Goal: Task Accomplishment & Management: Use online tool/utility

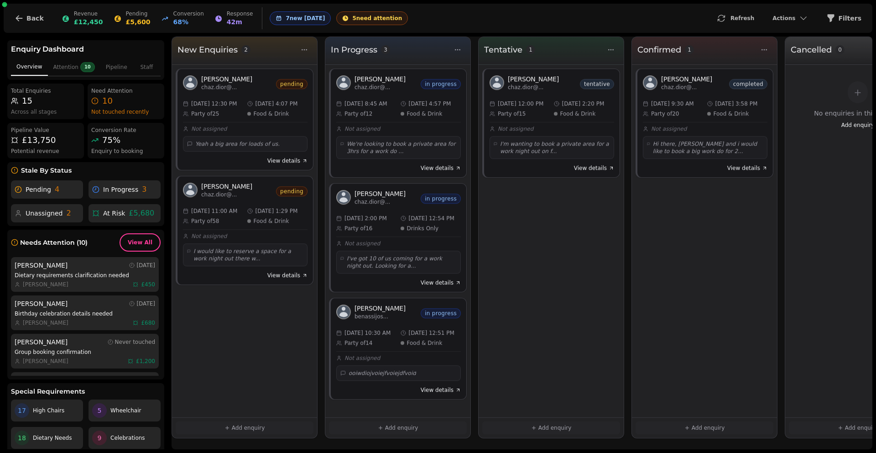
scroll to position [53, 0]
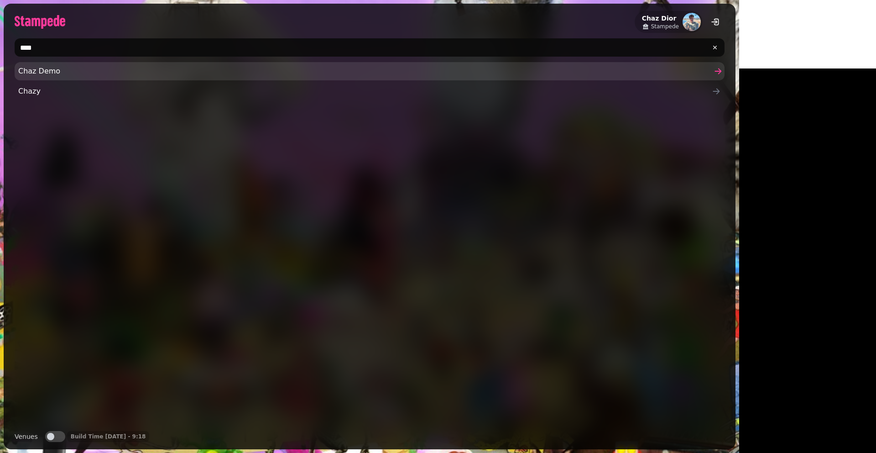
type input "****"
click at [70, 73] on span "Chaz Demo" at bounding box center [365, 71] width 694 height 11
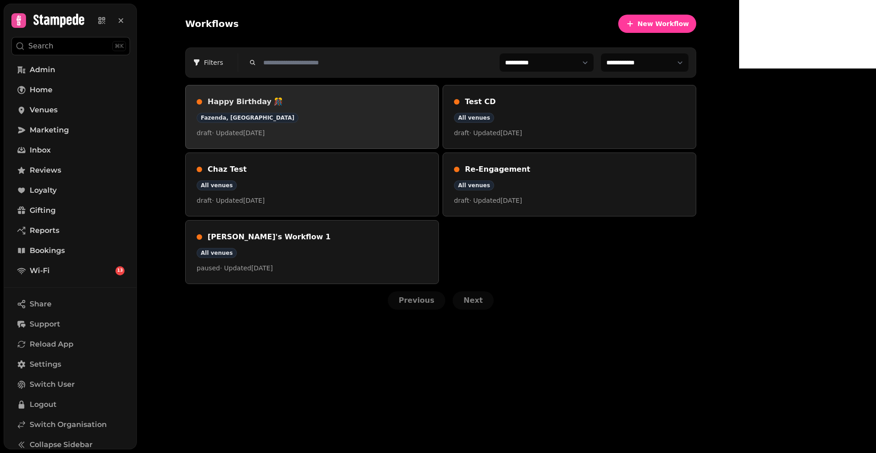
click at [387, 103] on h3 "Happy Birthday 🎊" at bounding box center [318, 101] width 220 height 11
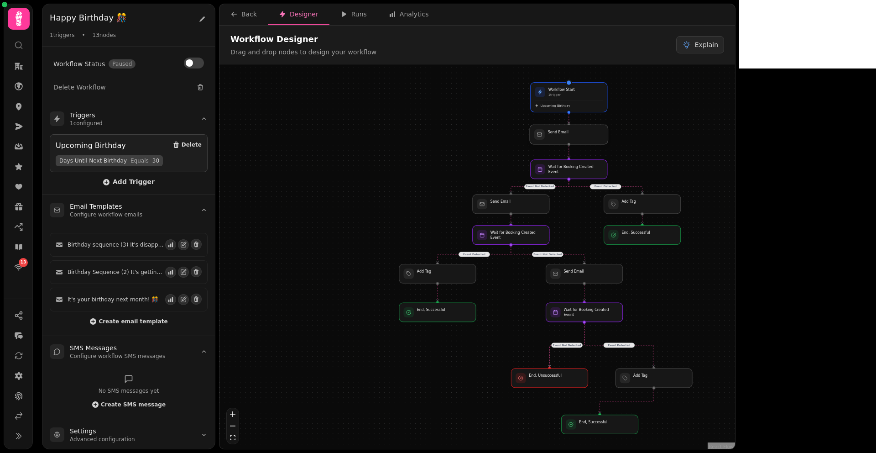
click at [585, 139] on div at bounding box center [569, 135] width 78 height 20
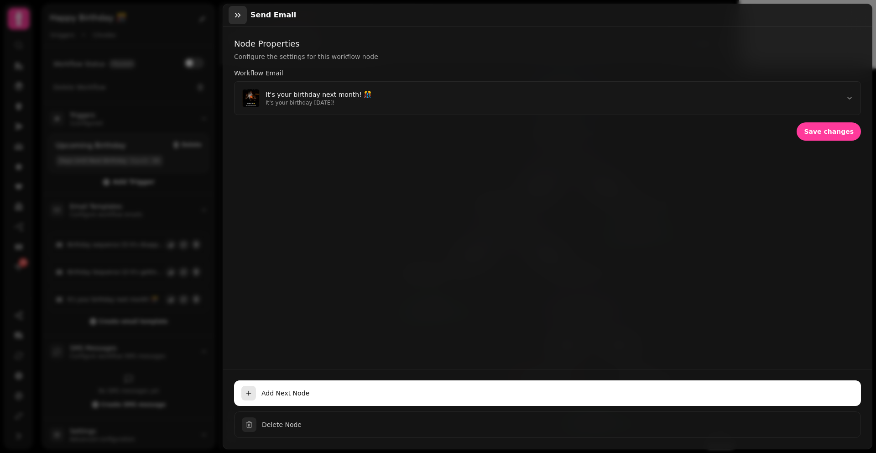
click at [239, 19] on icon "button" at bounding box center [237, 14] width 9 height 9
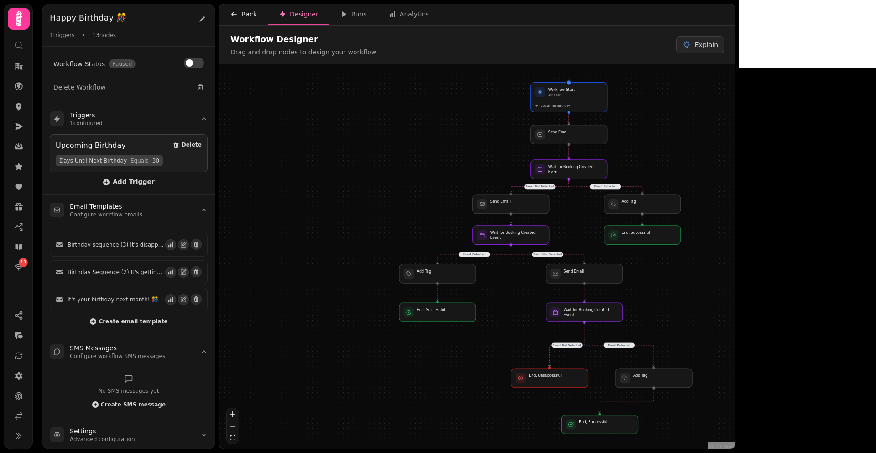
click at [251, 11] on div "Back" at bounding box center [243, 14] width 26 height 9
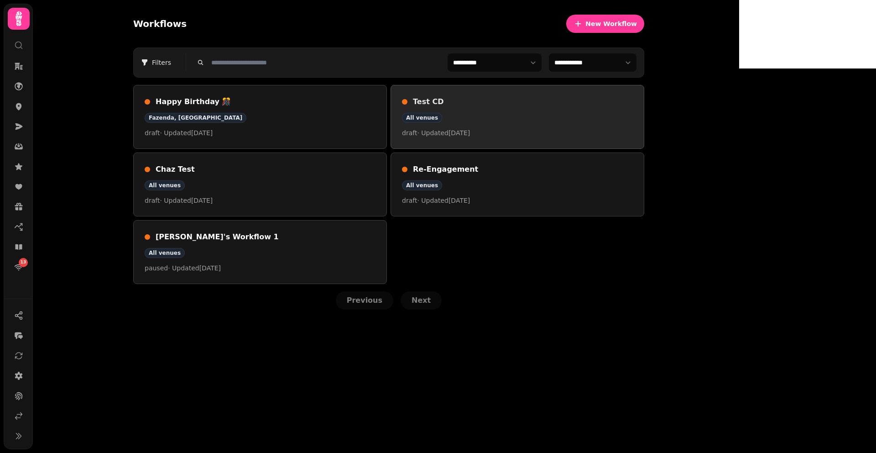
click at [594, 129] on p "draft · Updated [DATE]" at bounding box center [517, 132] width 231 height 9
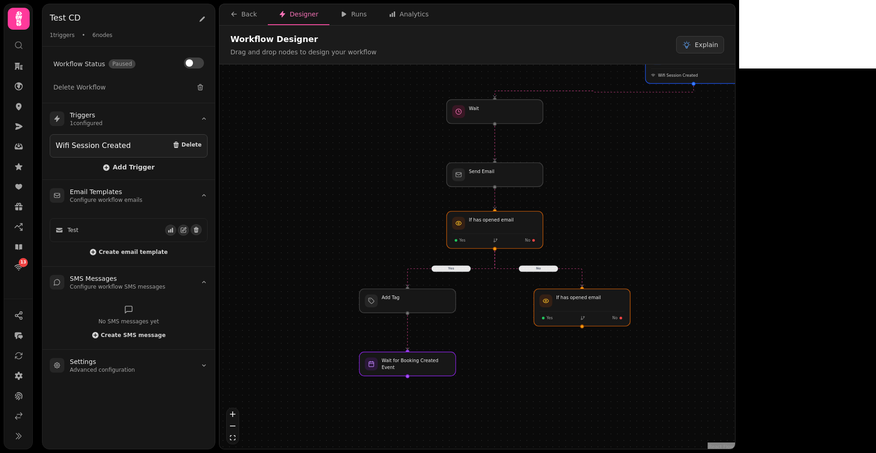
drag, startPoint x: 582, startPoint y: 232, endPoint x: 588, endPoint y: 186, distance: 46.0
click at [588, 186] on div "Yes No Workflow Start 1 trigger Wifi Session Created If has opened email Yes No…" at bounding box center [478, 257] width 516 height 387
click at [428, 366] on div at bounding box center [407, 363] width 98 height 24
select select "******"
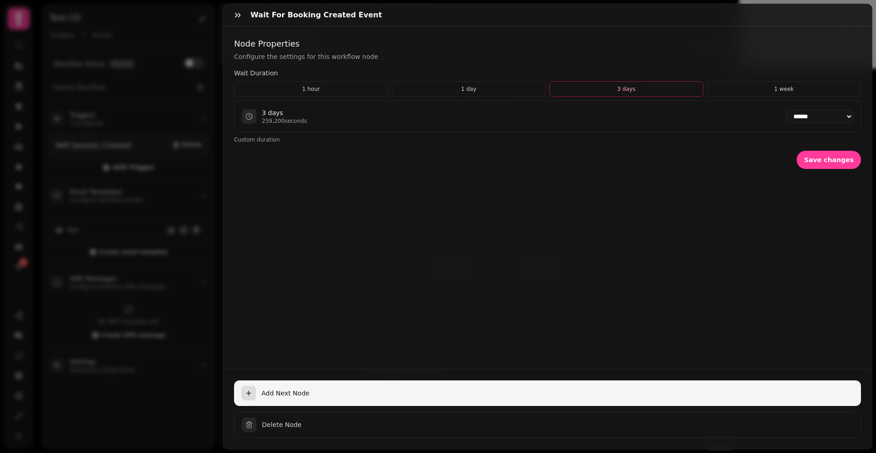
click at [292, 388] on span "Add Next Node" at bounding box center [558, 392] width 592 height 9
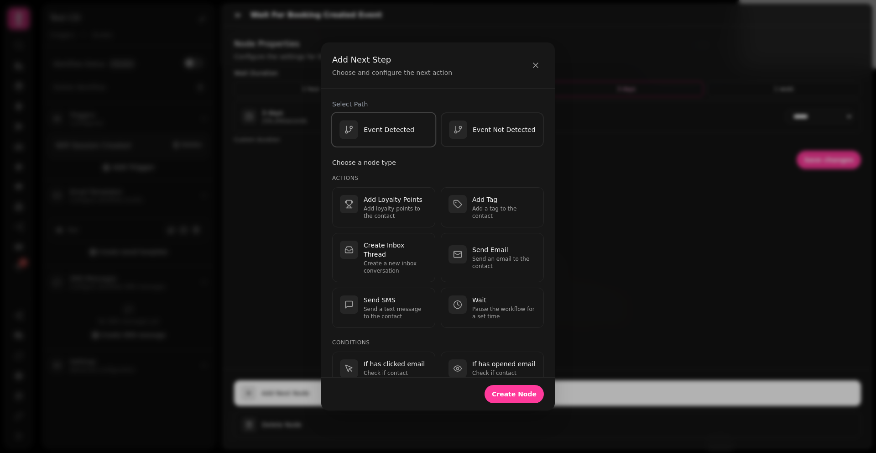
click at [413, 136] on div "Event Detected" at bounding box center [384, 129] width 89 height 19
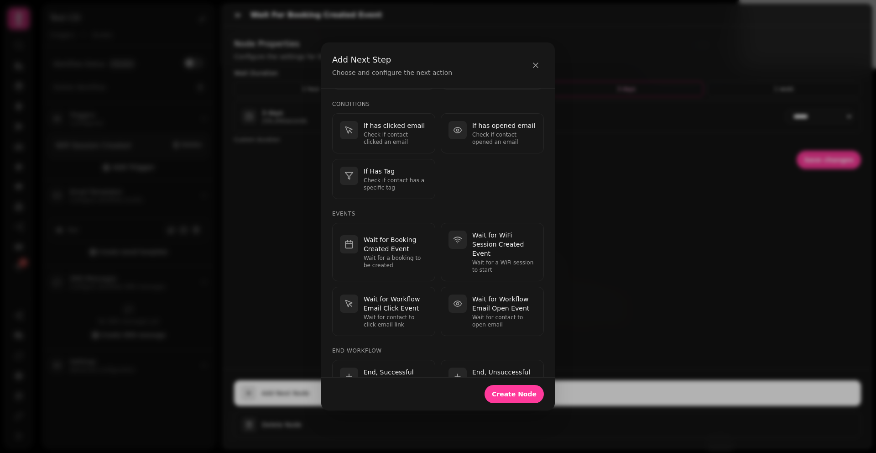
scroll to position [279, 0]
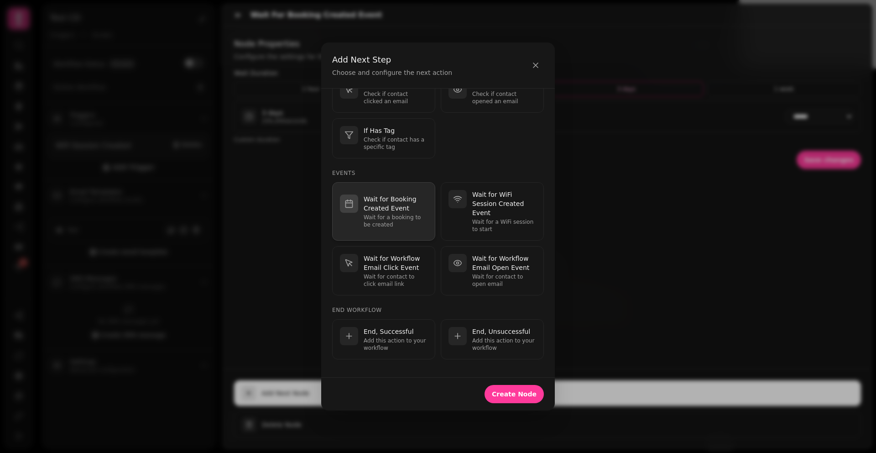
click at [407, 214] on p "Wait for a booking to be created" at bounding box center [396, 221] width 64 height 15
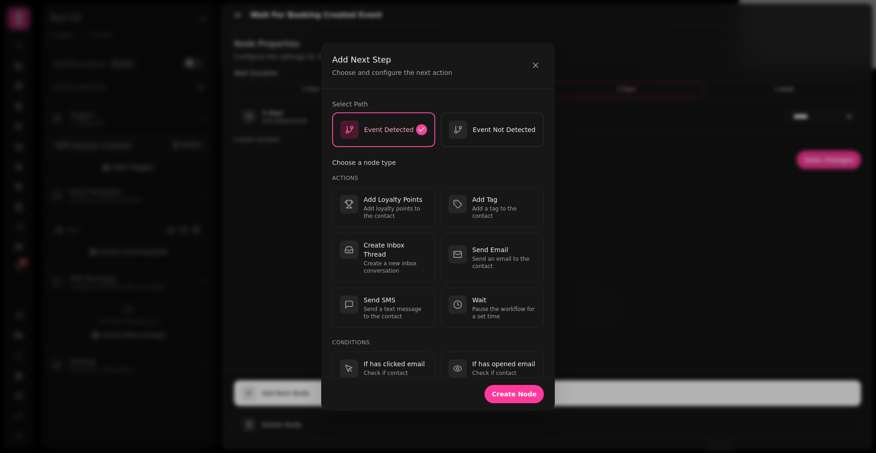
select select "**"
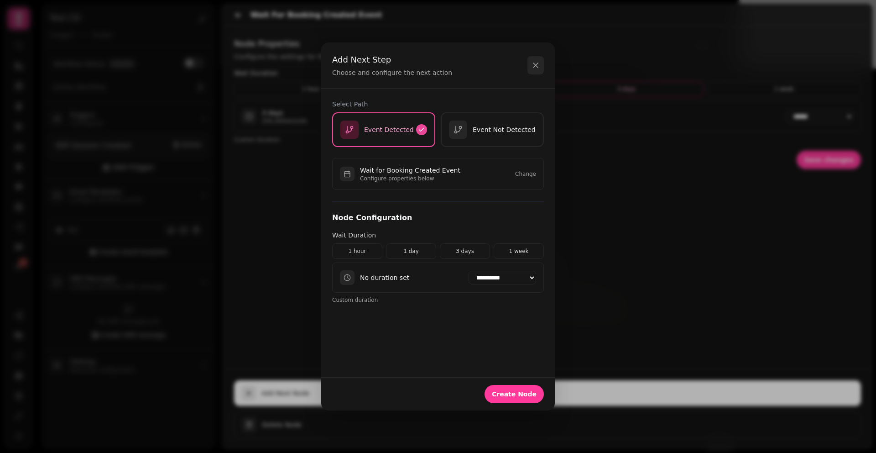
click at [537, 66] on icon "button" at bounding box center [535, 65] width 9 height 9
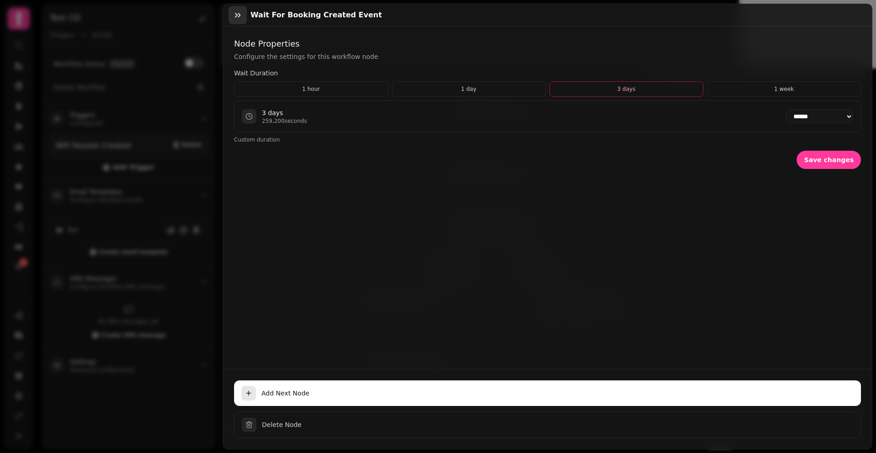
click at [241, 19] on icon "button" at bounding box center [237, 14] width 9 height 9
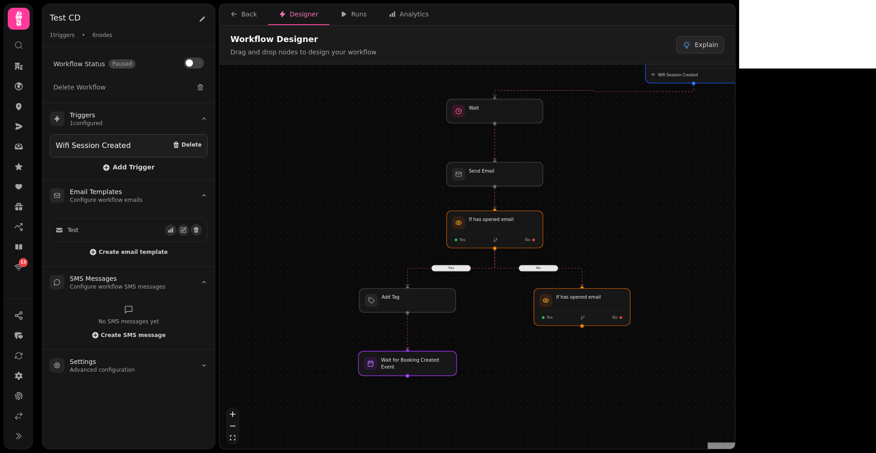
click at [413, 359] on div at bounding box center [407, 363] width 98 height 24
click at [429, 364] on div at bounding box center [407, 363] width 98 height 24
click at [568, 310] on div at bounding box center [582, 307] width 98 height 38
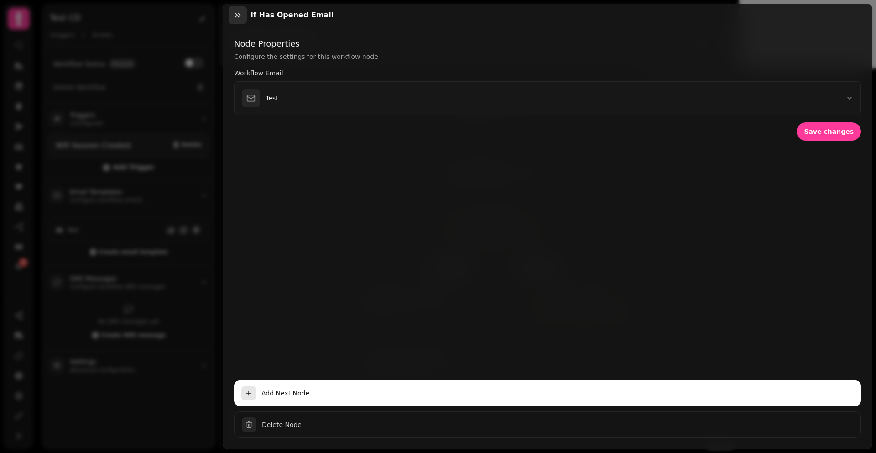
click at [234, 17] on icon "button" at bounding box center [237, 14] width 9 height 9
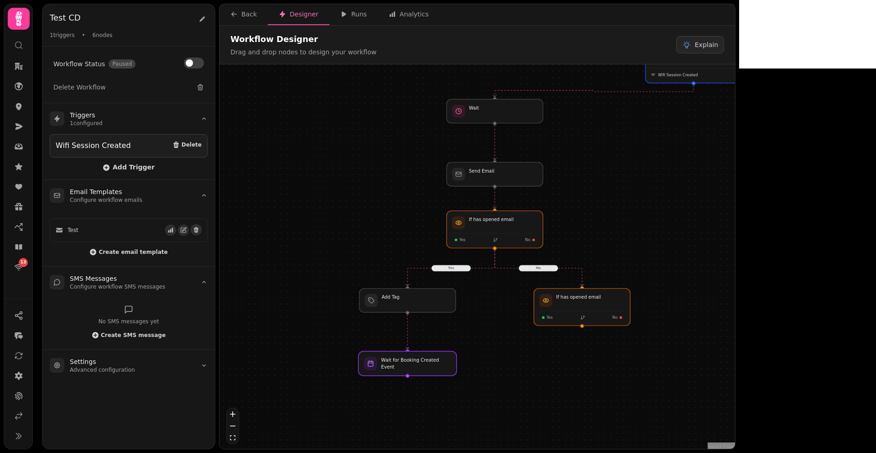
click at [404, 365] on div at bounding box center [407, 363] width 98 height 24
select select "******"
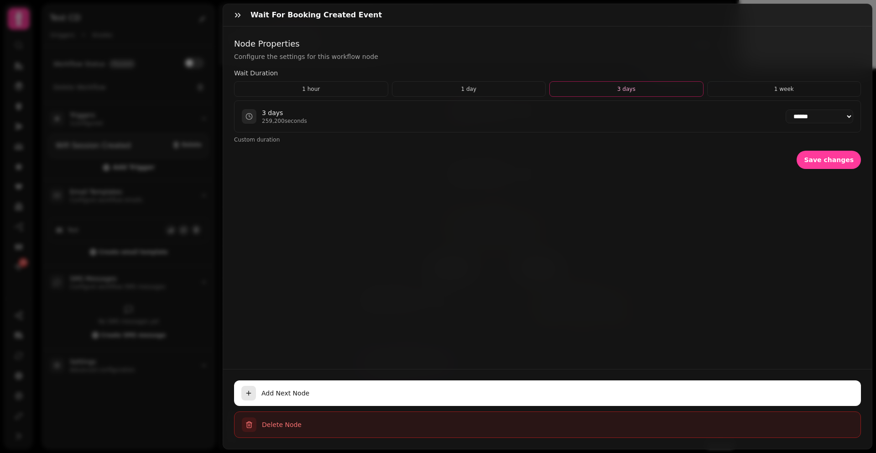
click at [280, 411] on button "Delete Node" at bounding box center [547, 424] width 627 height 26
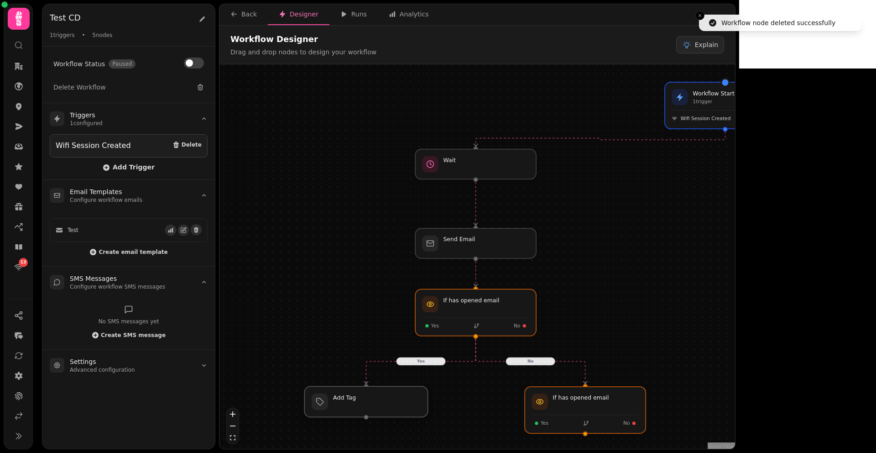
click at [367, 408] on div at bounding box center [365, 401] width 123 height 31
click at [370, 396] on div at bounding box center [365, 401] width 123 height 31
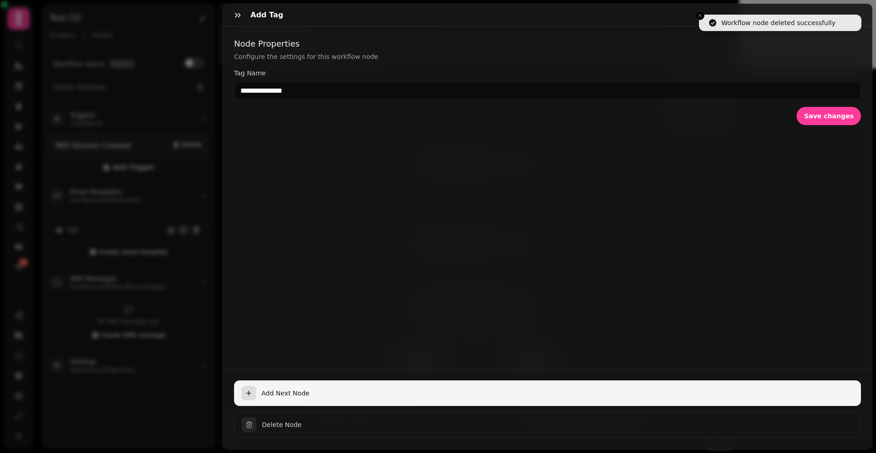
click at [297, 388] on span "Add Next Node" at bounding box center [558, 392] width 592 height 9
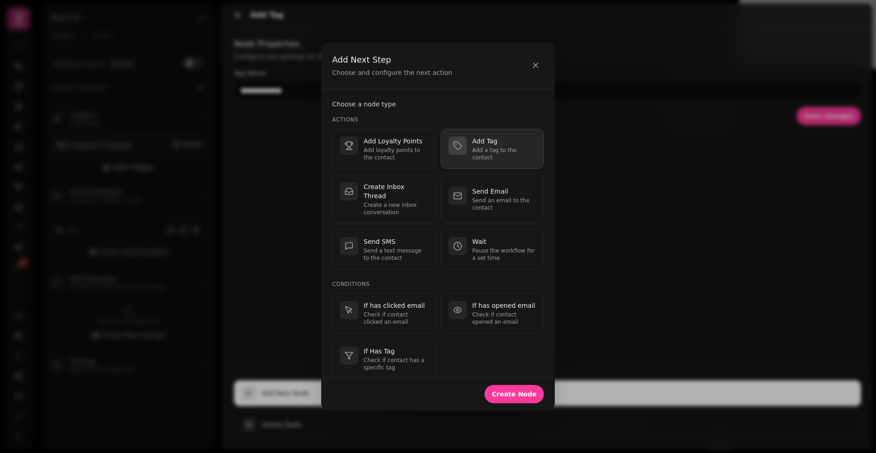
click at [472, 154] on p "Add a tag to the contact" at bounding box center [504, 153] width 64 height 15
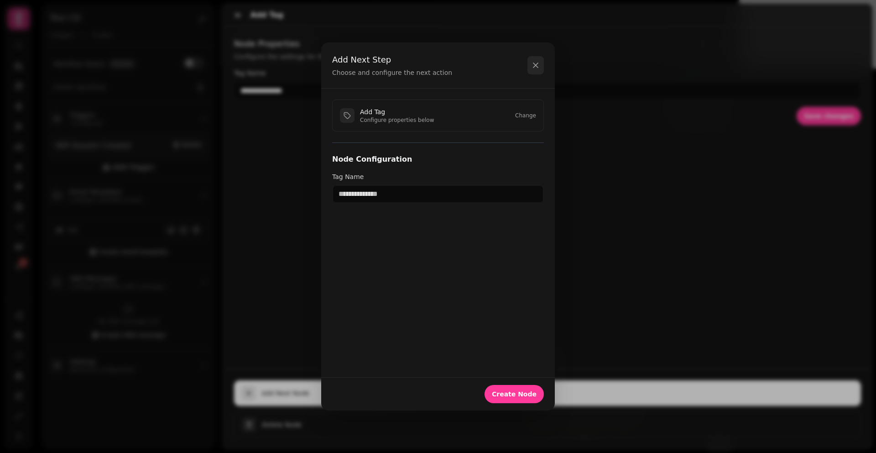
click at [533, 67] on icon "button" at bounding box center [535, 65] width 9 height 9
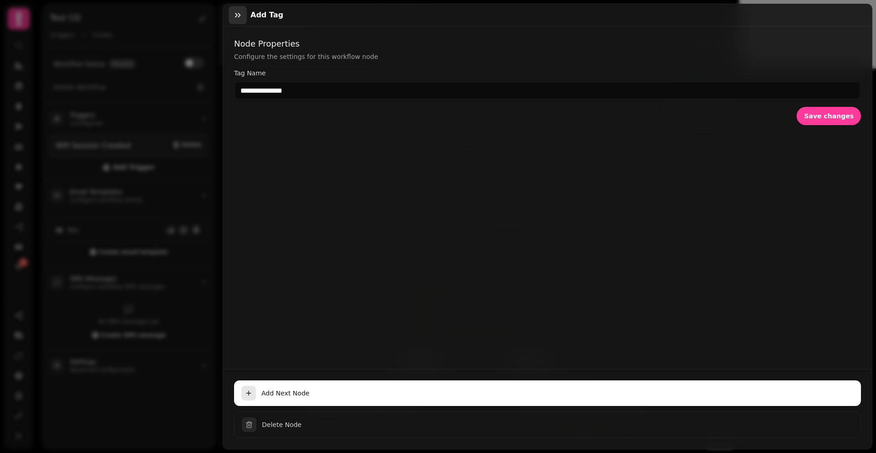
click at [239, 10] on icon "button" at bounding box center [237, 14] width 9 height 9
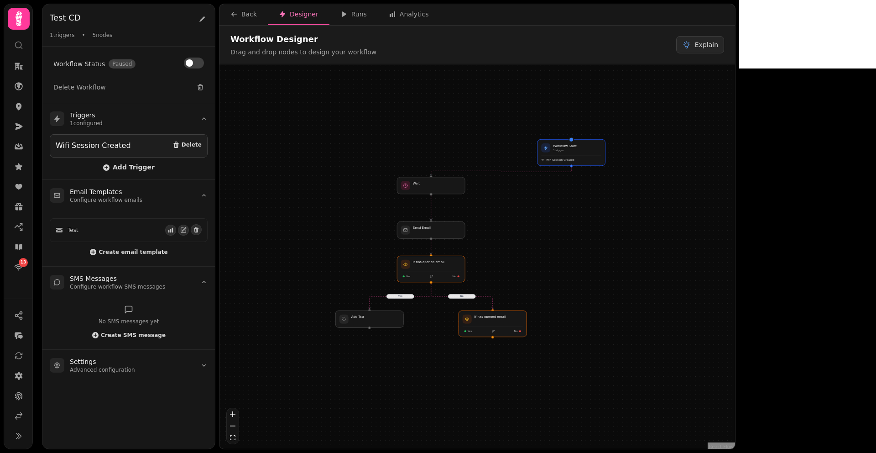
drag, startPoint x: 366, startPoint y: 337, endPoint x: 366, endPoint y: 271, distance: 66.2
click at [366, 271] on div "Yes No Workflow Start 1 trigger Wifi Session Created If has opened email Yes No…" at bounding box center [478, 257] width 516 height 387
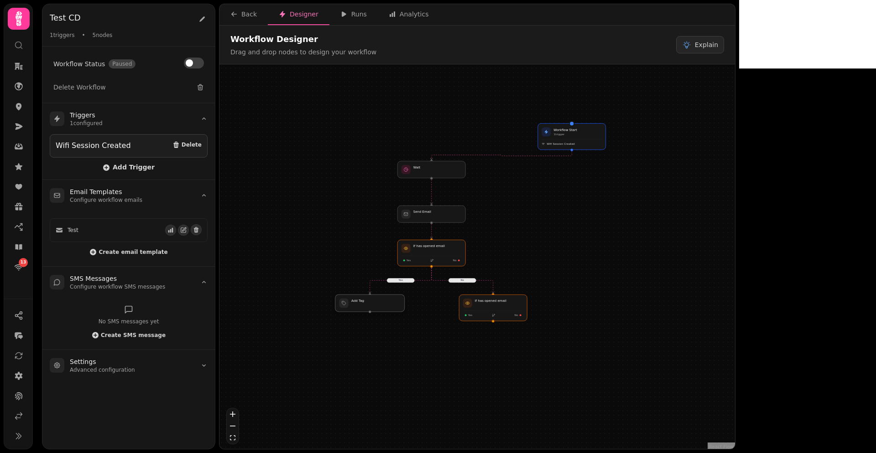
click at [380, 303] on div at bounding box center [369, 302] width 69 height 17
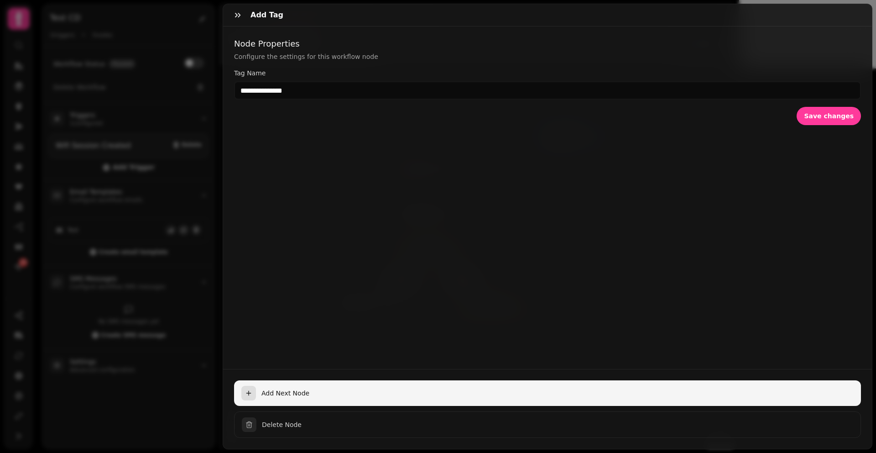
click at [300, 388] on span "Add Next Node" at bounding box center [558, 392] width 592 height 9
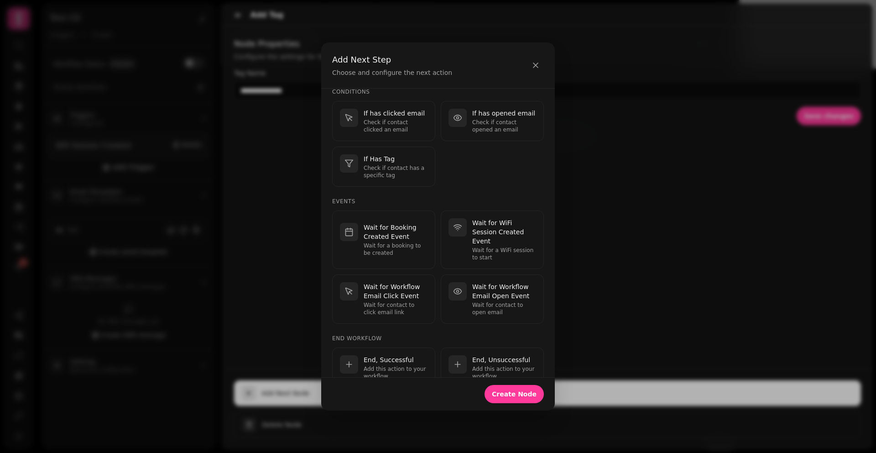
scroll to position [215, 0]
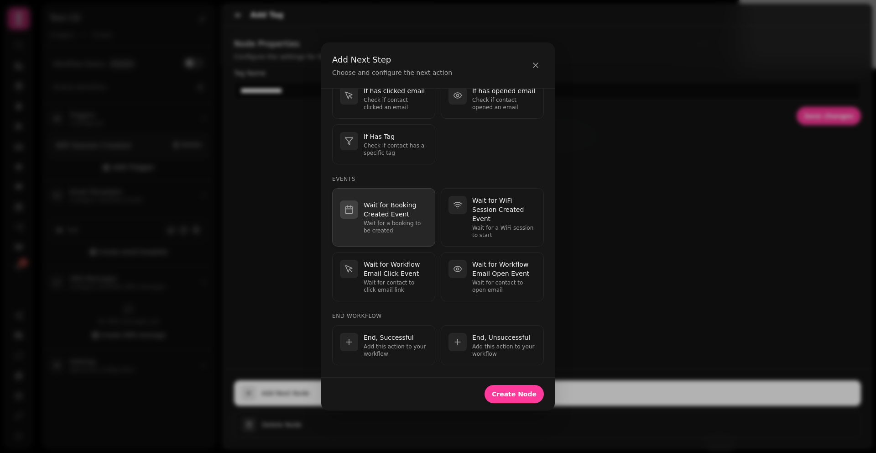
click at [398, 214] on p "Wait for Booking Created Event" at bounding box center [396, 209] width 64 height 18
select select "**"
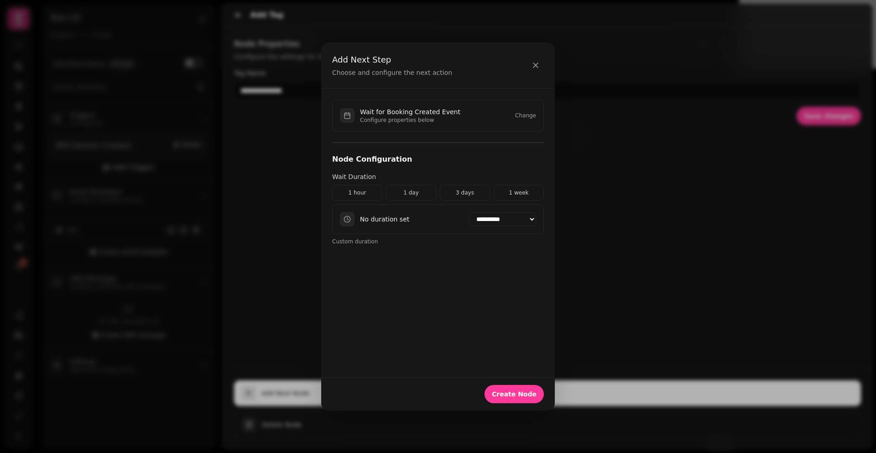
scroll to position [0, 0]
click at [514, 394] on span "Create Node" at bounding box center [514, 394] width 45 height 6
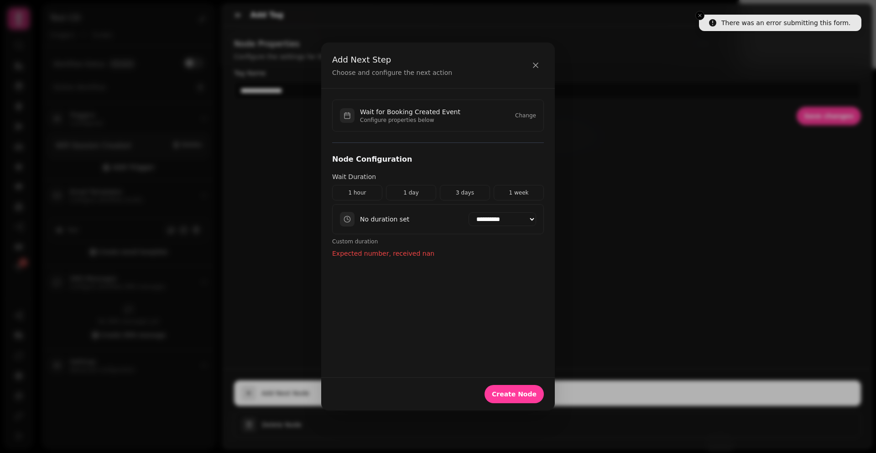
click at [387, 253] on p "Expected number, received nan" at bounding box center [438, 253] width 212 height 9
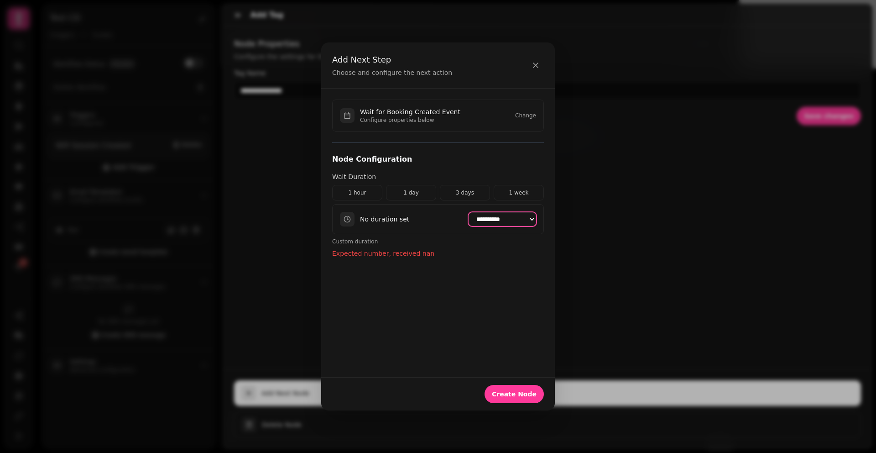
click at [518, 224] on select "**********" at bounding box center [503, 219] width 68 height 14
click at [537, 69] on icon "button" at bounding box center [535, 65] width 9 height 9
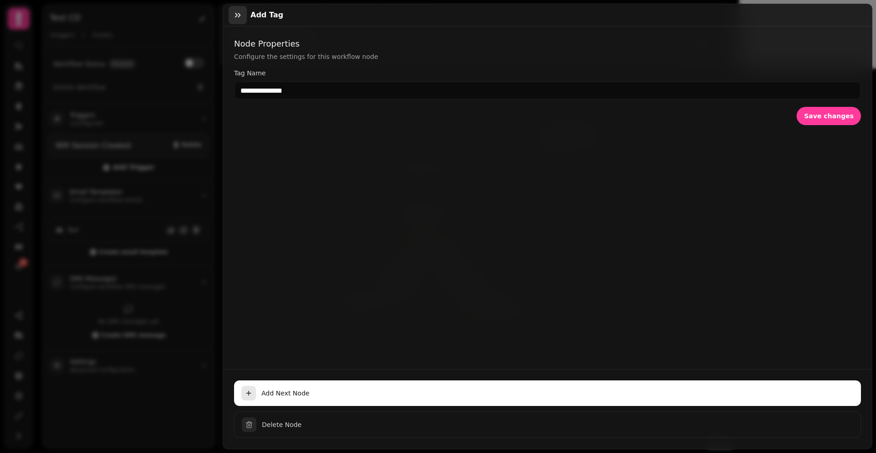
click at [240, 16] on icon "button" at bounding box center [237, 14] width 9 height 9
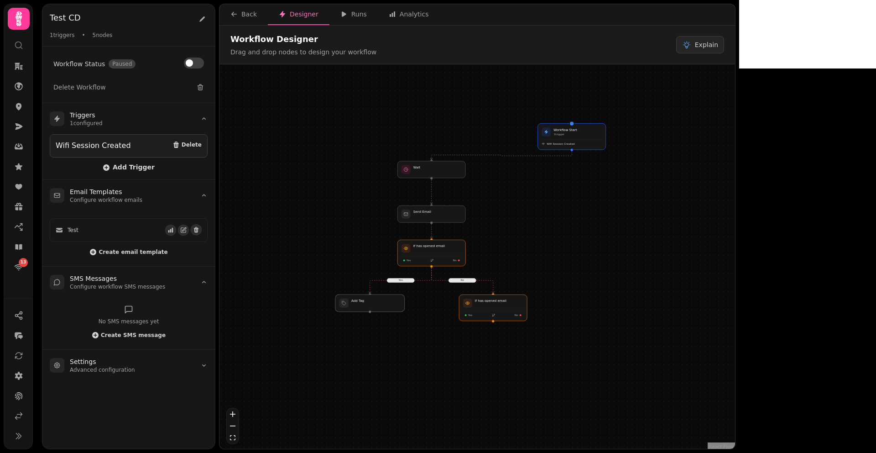
click at [366, 307] on div at bounding box center [369, 302] width 69 height 17
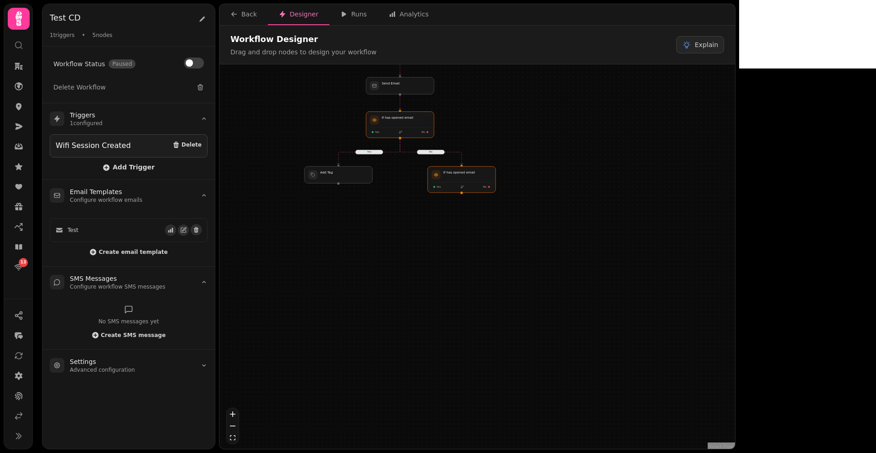
drag, startPoint x: 436, startPoint y: 322, endPoint x: 404, endPoint y: 162, distance: 163.8
click at [404, 162] on div "Yes No Workflow Start 1 trigger Wifi Session Created If has opened email Yes No…" at bounding box center [478, 257] width 516 height 387
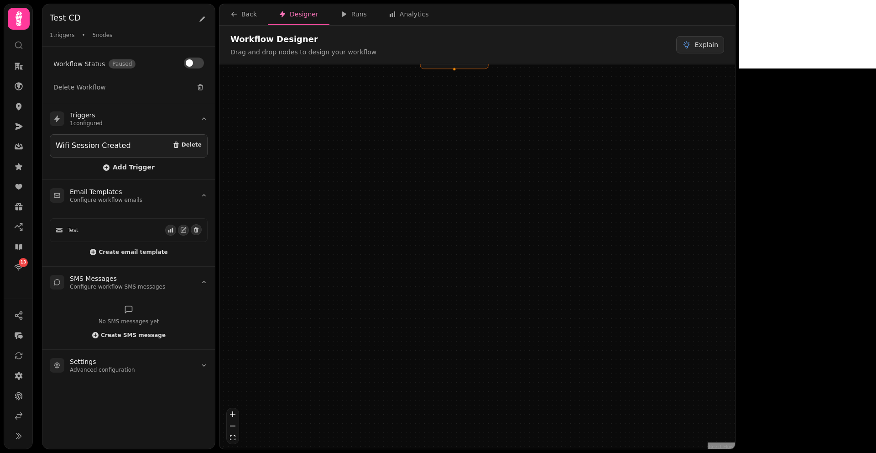
drag, startPoint x: 434, startPoint y: 208, endPoint x: 427, endPoint y: 126, distance: 82.4
click at [427, 126] on div "Yes No Workflow Start 1 trigger Wifi Session Created If has opened email Yes No…" at bounding box center [478, 257] width 516 height 387
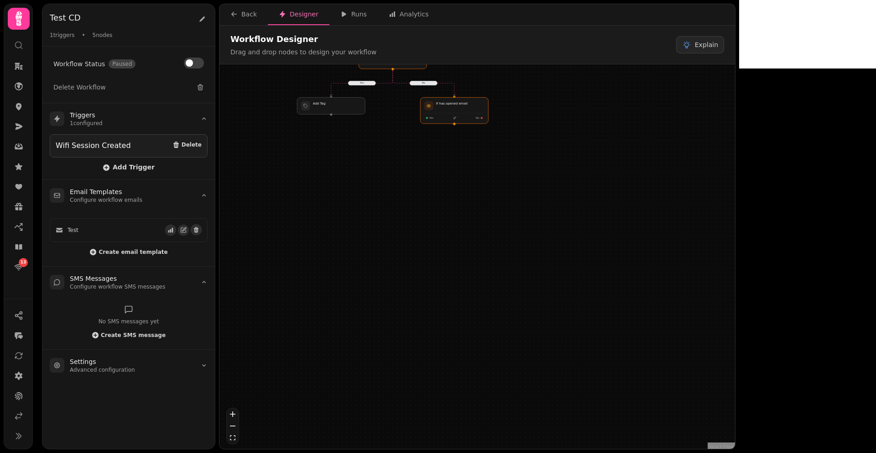
drag, startPoint x: 427, startPoint y: 126, endPoint x: 431, endPoint y: 220, distance: 94.1
click at [430, 218] on div "Yes No Workflow Start 1 trigger Wifi Session Created If has opened email Yes No…" at bounding box center [478, 257] width 516 height 387
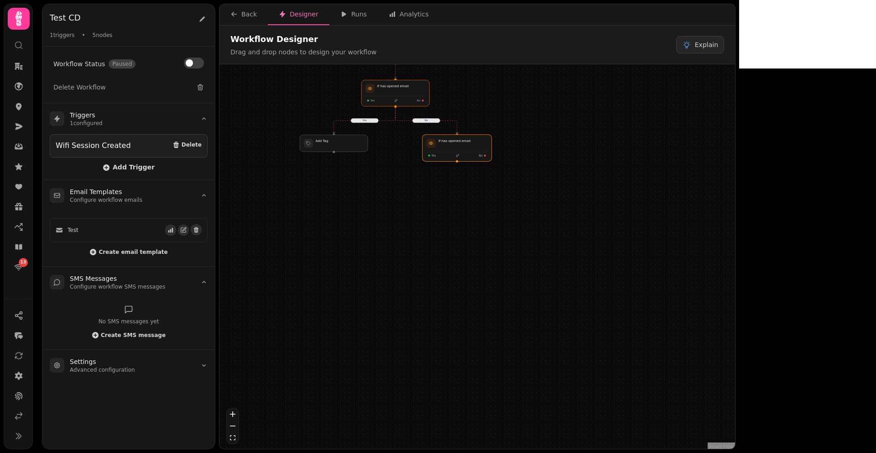
click at [444, 139] on div at bounding box center [457, 148] width 69 height 27
click at [442, 146] on div at bounding box center [457, 148] width 69 height 27
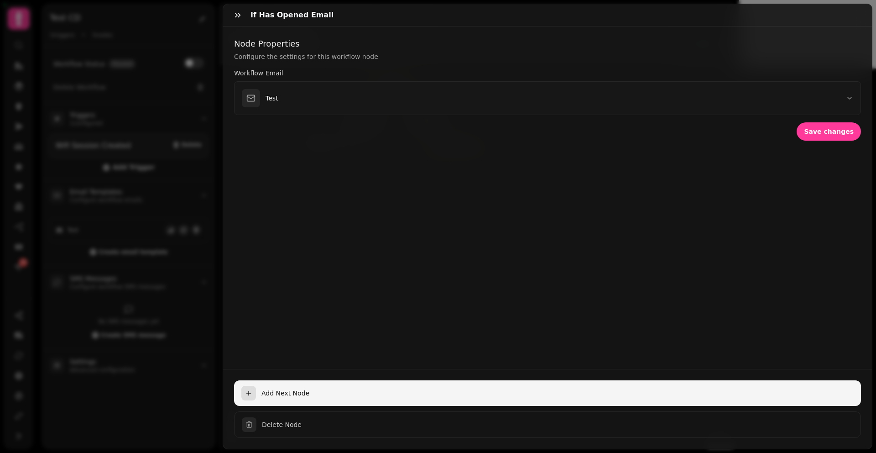
click at [284, 391] on button "Add Next Node" at bounding box center [547, 393] width 627 height 26
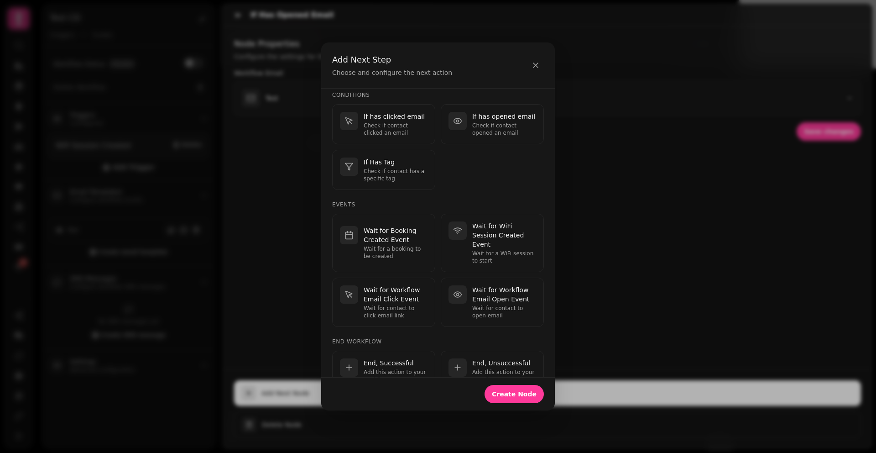
scroll to position [283, 0]
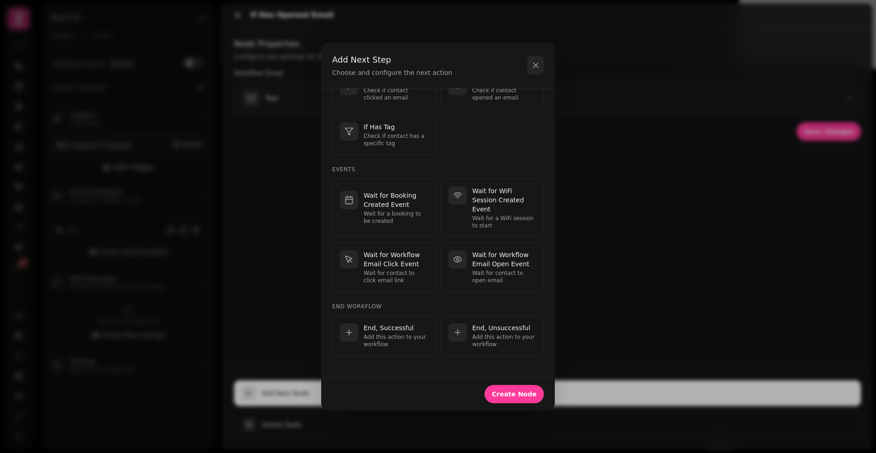
click at [535, 65] on icon "button" at bounding box center [536, 65] width 5 height 5
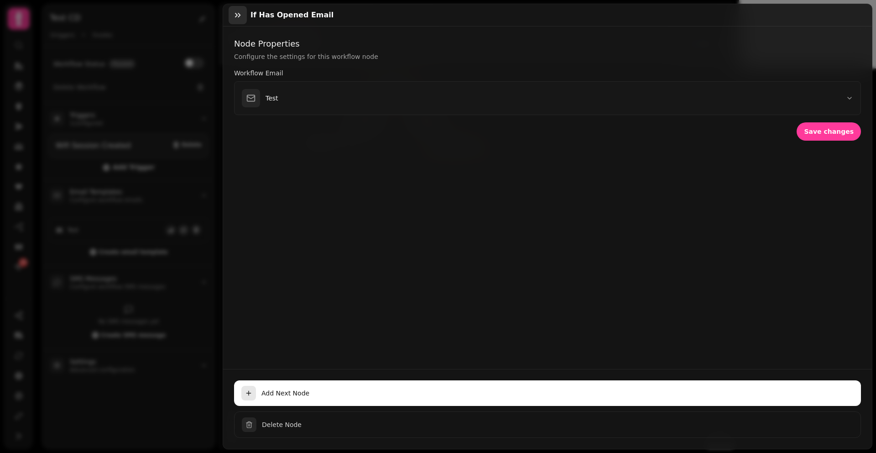
click at [237, 17] on icon "button" at bounding box center [237, 14] width 9 height 9
